Goal: Information Seeking & Learning: Learn about a topic

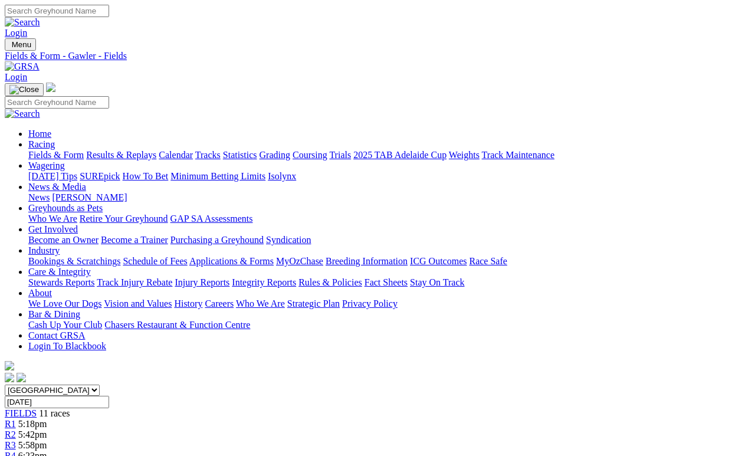
click at [143, 150] on link "Results & Replays" at bounding box center [121, 155] width 70 height 10
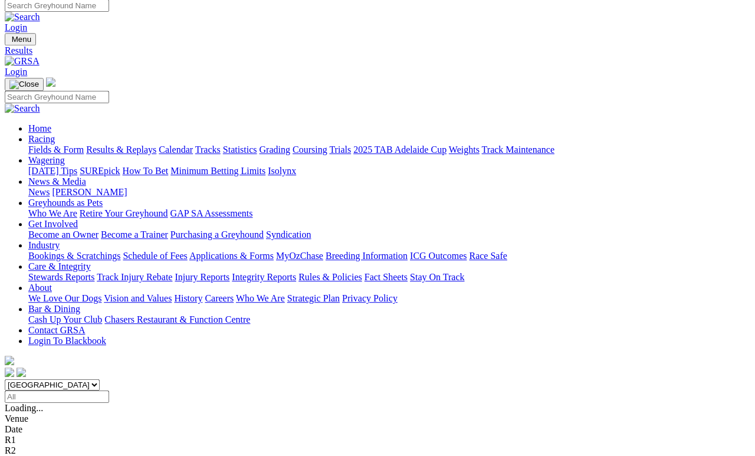
scroll to position [5, 0]
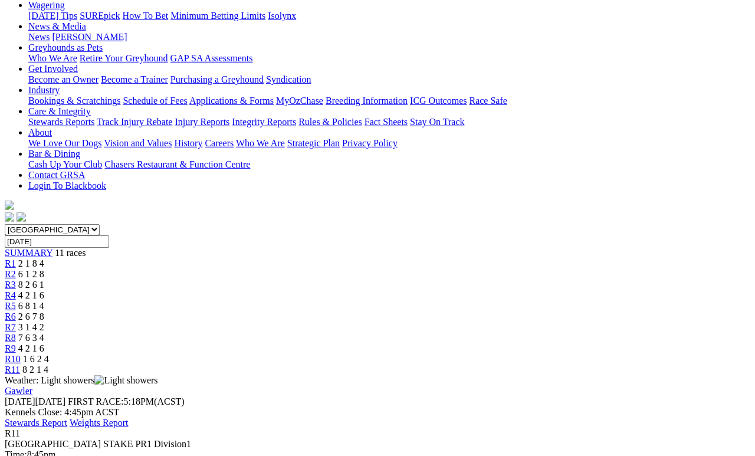
scroll to position [175, 0]
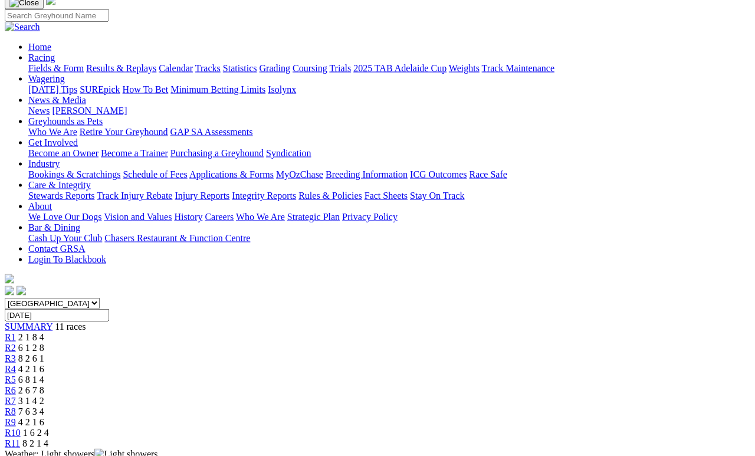
scroll to position [0, 0]
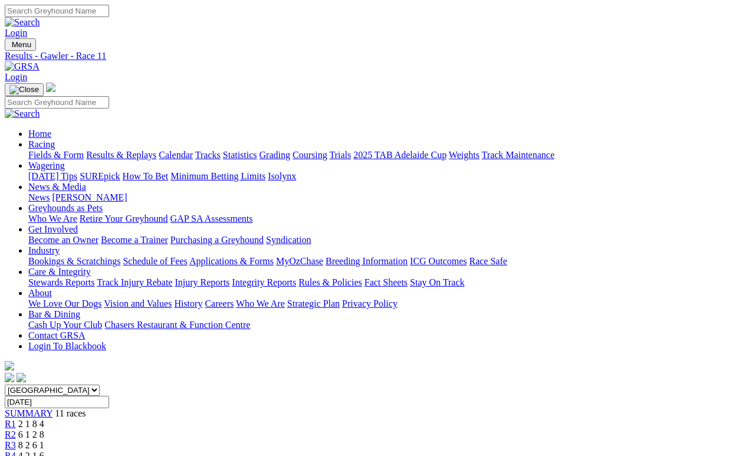
click at [16, 419] on link "R1" at bounding box center [10, 424] width 11 height 10
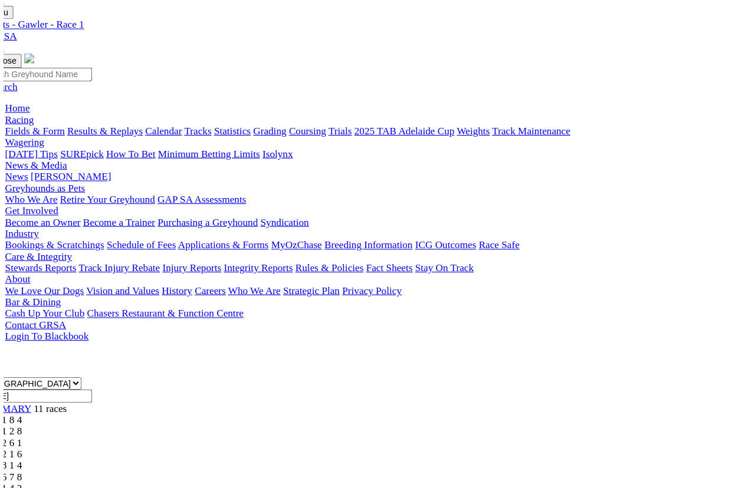
scroll to position [14, 0]
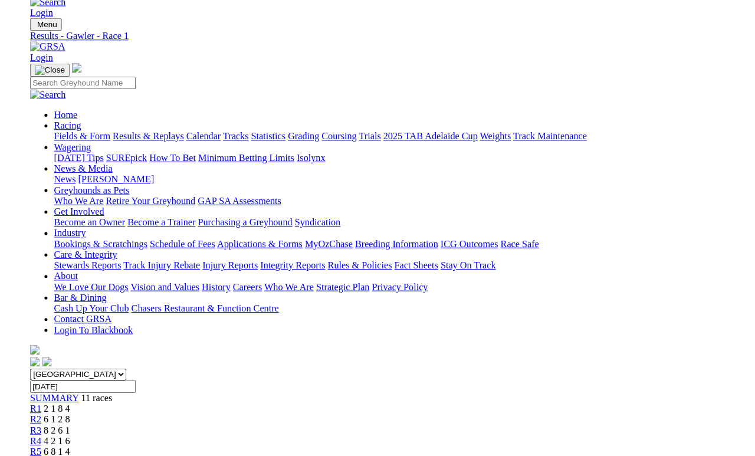
scroll to position [10, 0]
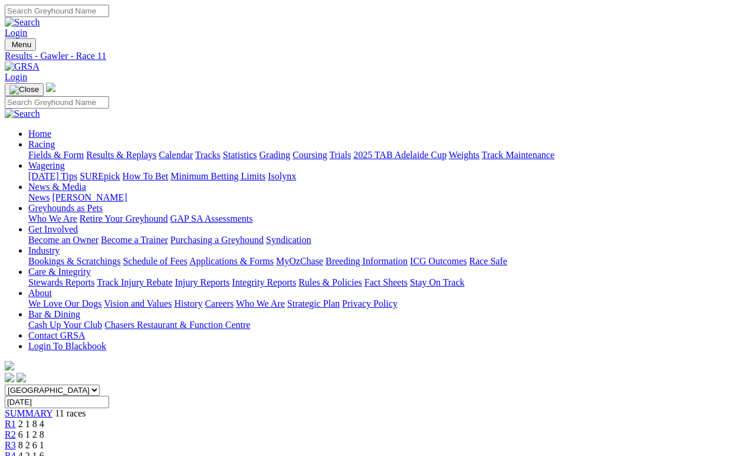
scroll to position [61, 0]
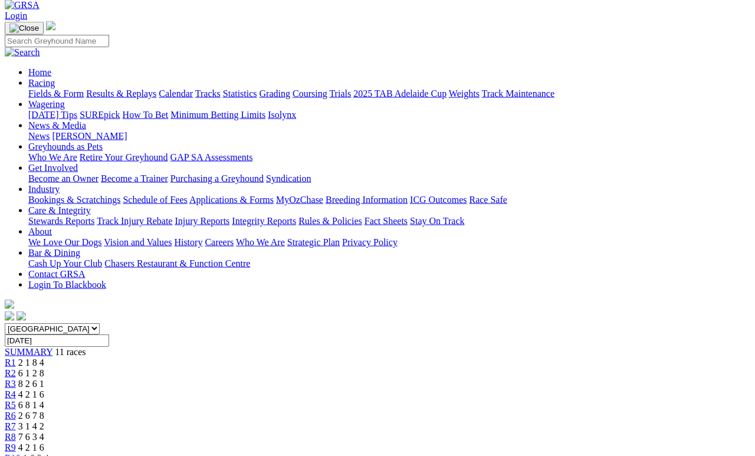
click at [49, 453] on span "1 6 2 4" at bounding box center [36, 458] width 26 height 10
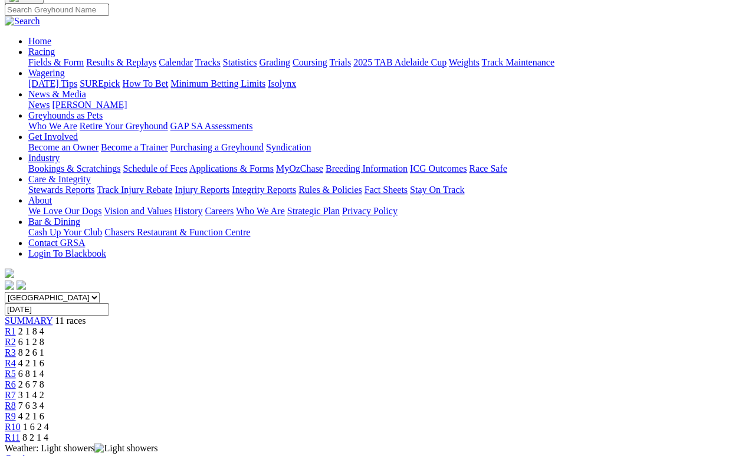
scroll to position [86, 0]
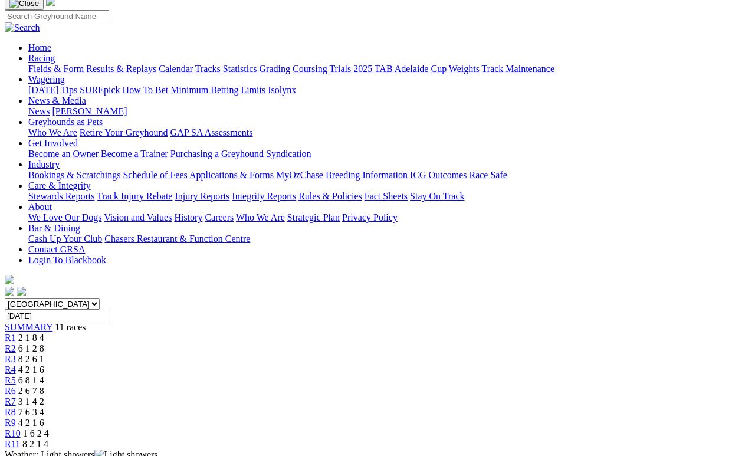
click at [16, 418] on link "R9" at bounding box center [10, 423] width 11 height 10
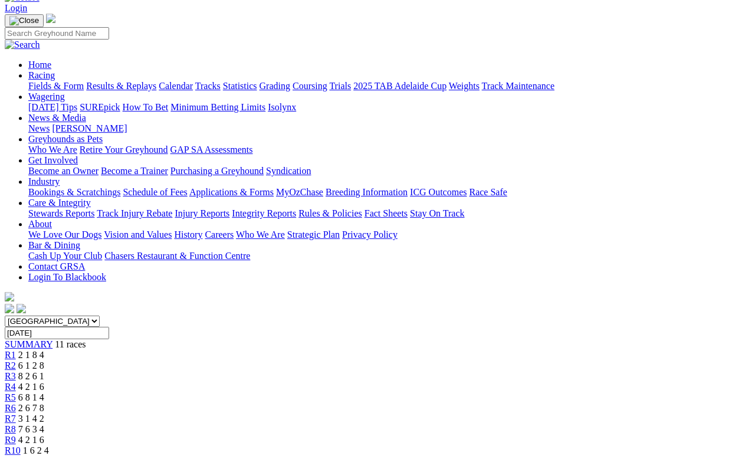
scroll to position [68, 0]
click at [16, 420] on link "R8" at bounding box center [10, 430] width 11 height 10
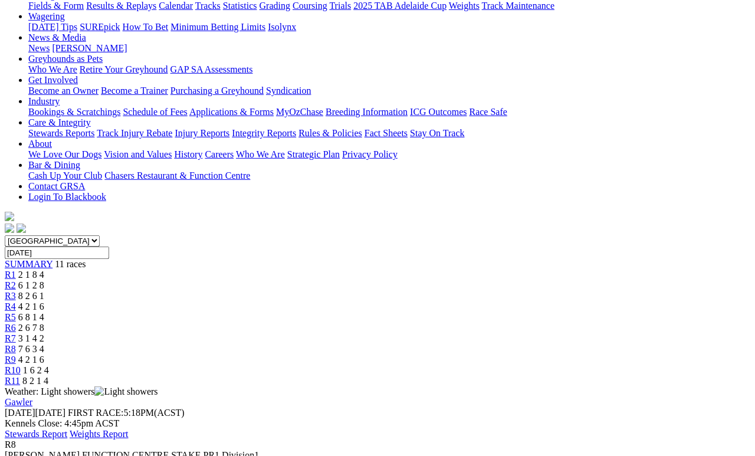
scroll to position [153, 0]
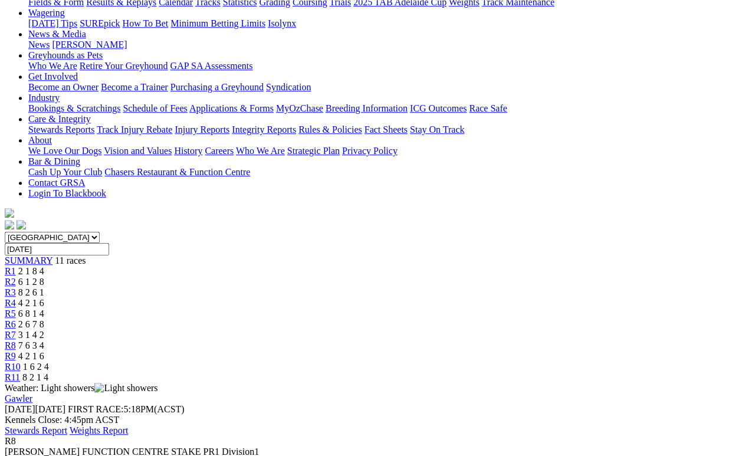
click at [44, 330] on span "3 1 4 2" at bounding box center [31, 335] width 26 height 10
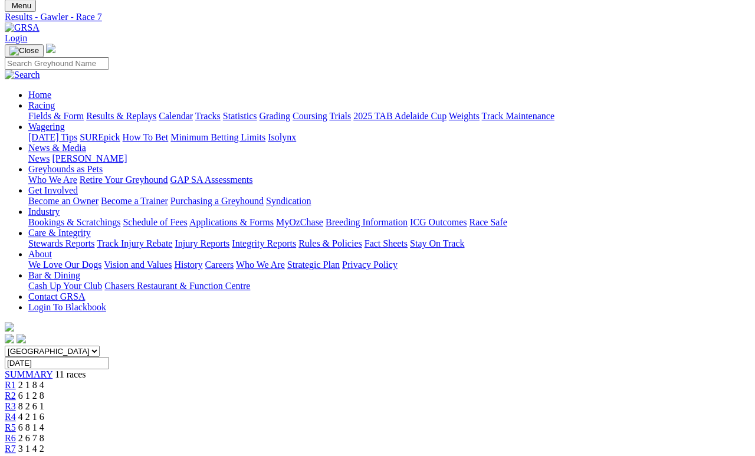
scroll to position [86, 0]
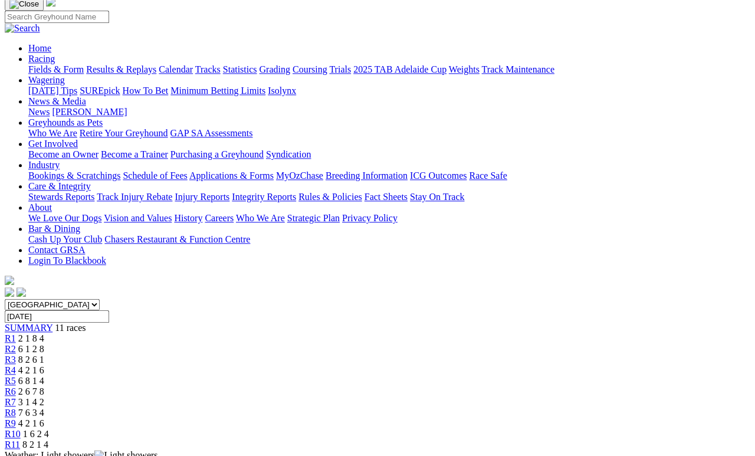
click at [16, 386] on link "R6" at bounding box center [10, 391] width 11 height 10
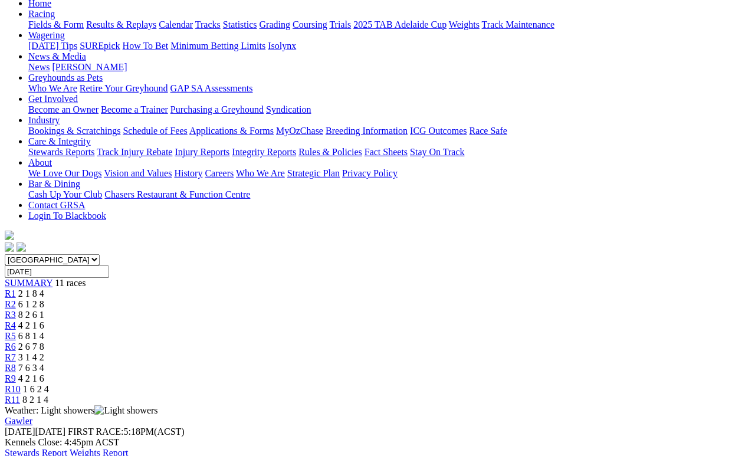
scroll to position [129, 0]
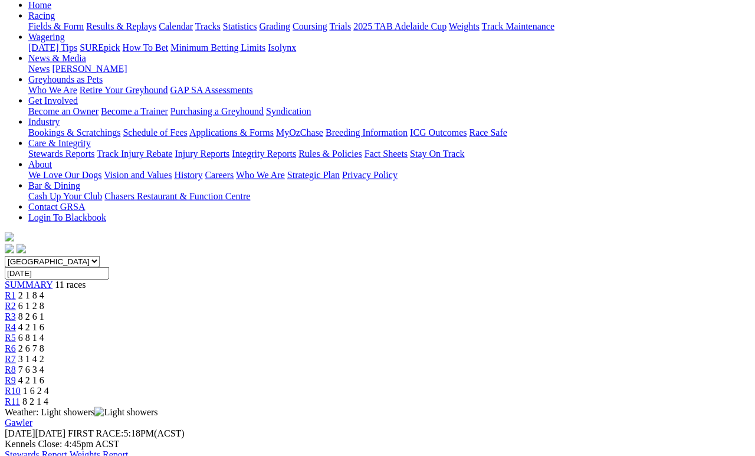
click at [16, 333] on link "R5" at bounding box center [10, 338] width 11 height 10
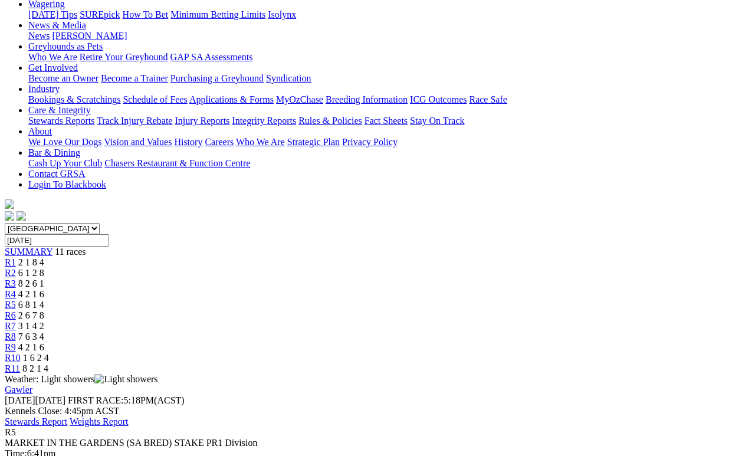
scroll to position [156, 0]
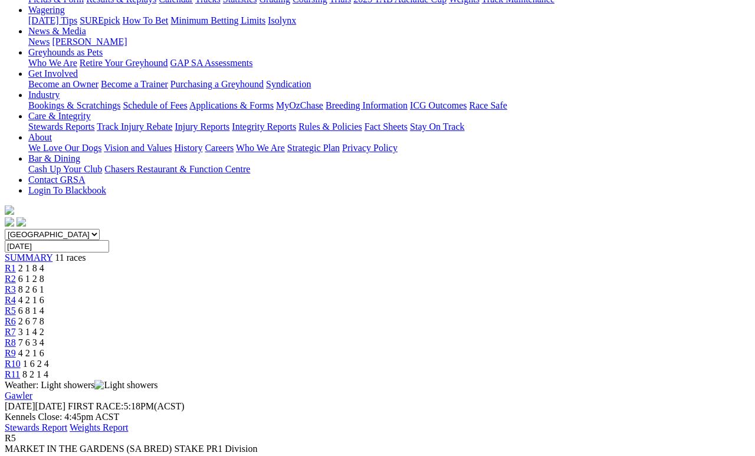
click at [16, 295] on link "R4" at bounding box center [10, 300] width 11 height 10
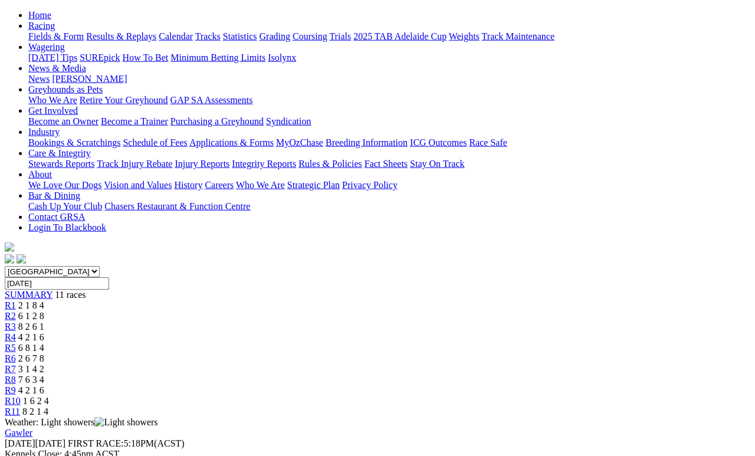
scroll to position [134, 0]
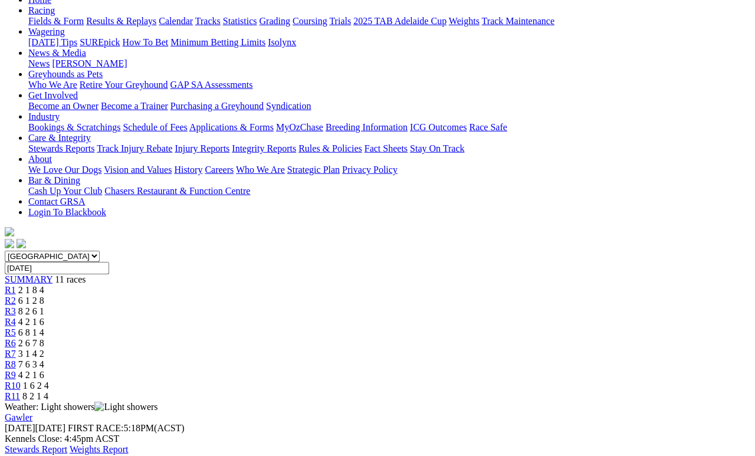
click at [44, 306] on span "8 2 6 1" at bounding box center [31, 311] width 26 height 10
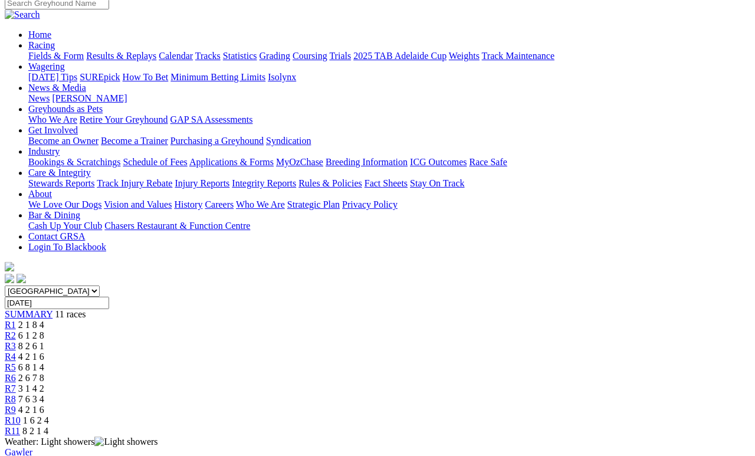
scroll to position [153, 0]
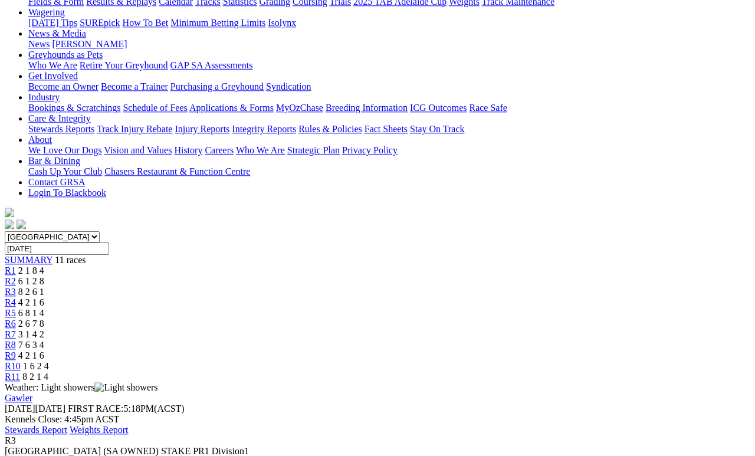
click at [44, 276] on span "6 1 2 8" at bounding box center [31, 281] width 26 height 10
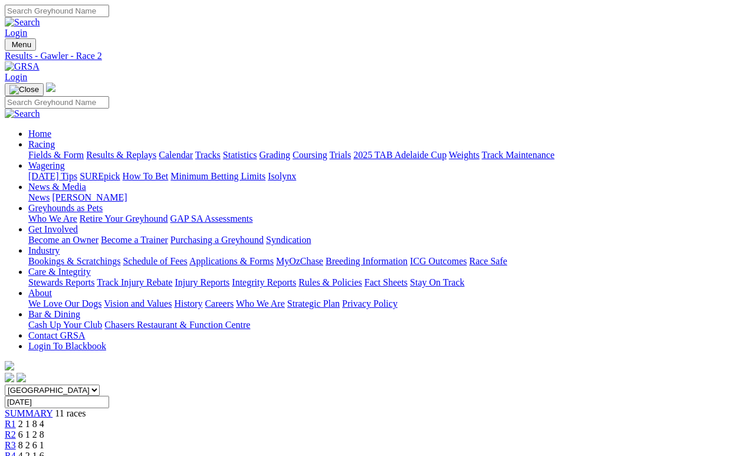
click at [193, 150] on link "Calendar" at bounding box center [176, 155] width 34 height 10
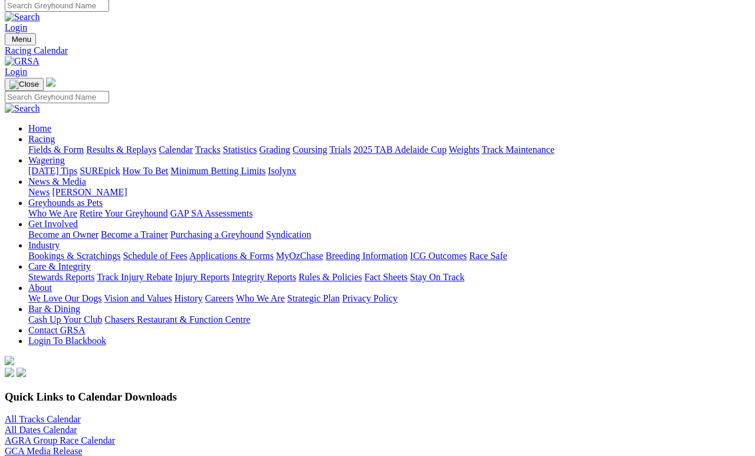
scroll to position [5, 0]
click at [55, 414] on link "All Tracks Calendar" at bounding box center [43, 419] width 76 height 10
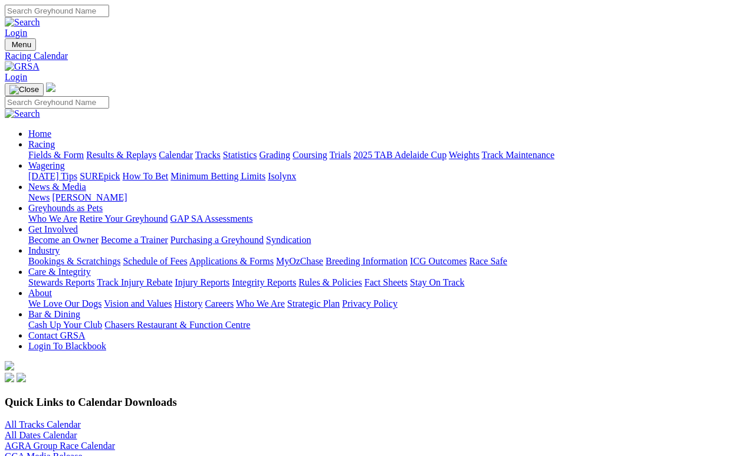
scroll to position [24, 0]
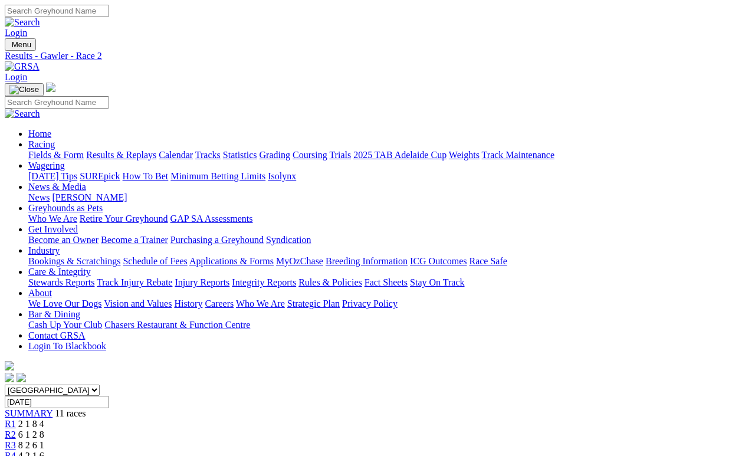
scroll to position [11, 0]
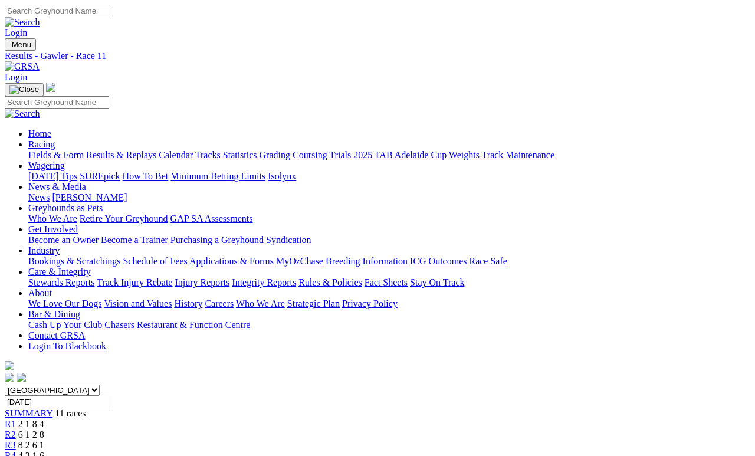
scroll to position [103, 0]
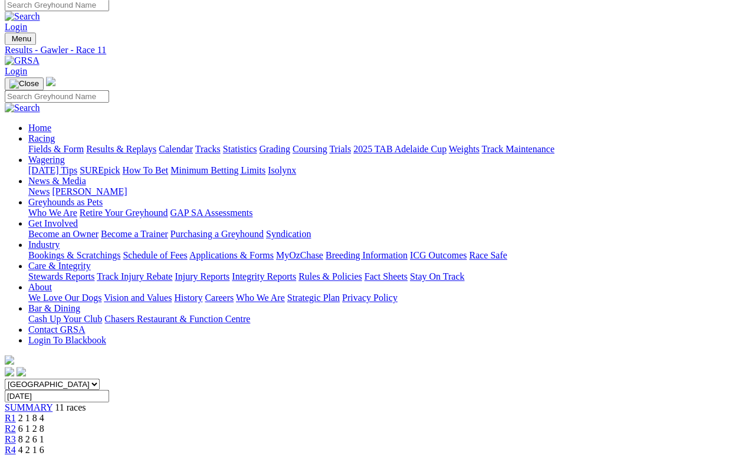
scroll to position [0, 0]
